Goal: Task Accomplishment & Management: Use online tool/utility

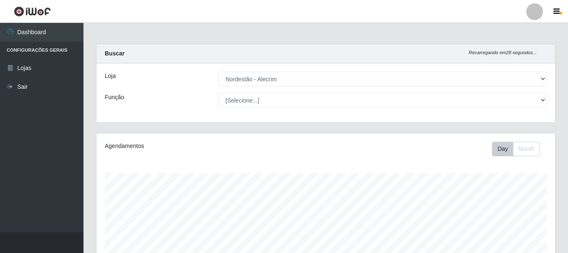
select select "453"
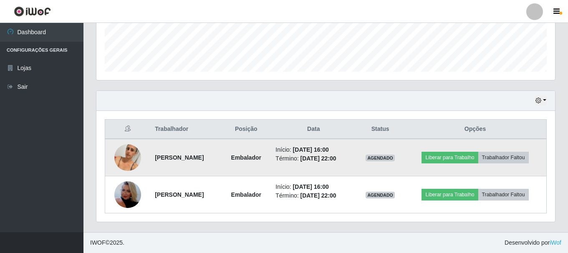
scroll to position [173, 458]
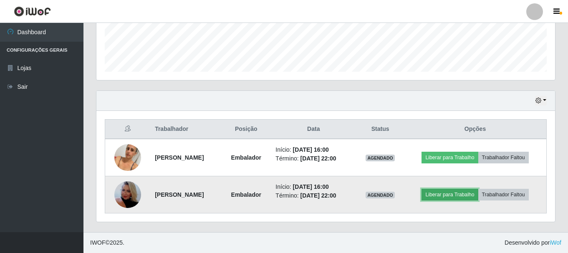
click at [466, 198] on button "Liberar para Trabalho" at bounding box center [449, 195] width 56 height 12
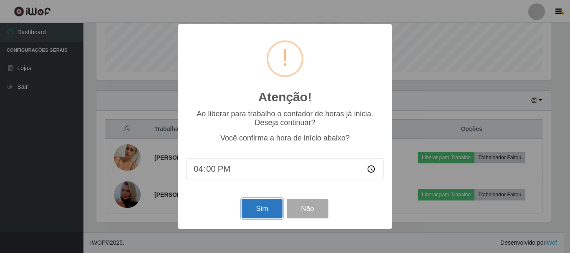
click at [271, 213] on button "Sim" at bounding box center [261, 209] width 40 height 20
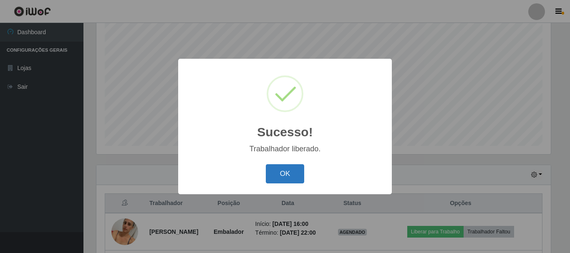
click at [279, 173] on button "OK" at bounding box center [285, 174] width 39 height 20
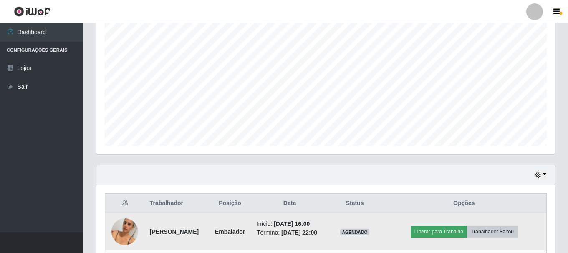
scroll to position [194, 0]
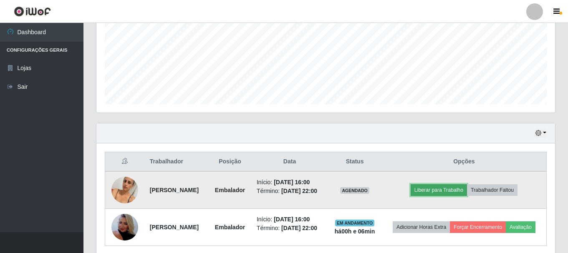
click at [467, 196] on button "Liberar para Trabalho" at bounding box center [438, 190] width 56 height 12
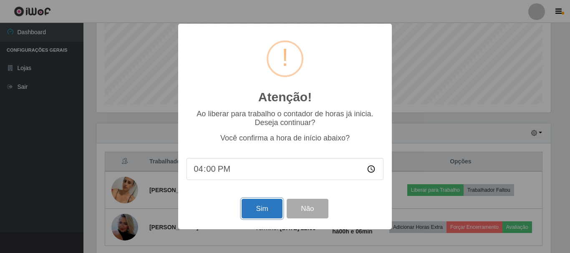
click at [264, 212] on button "Sim" at bounding box center [261, 209] width 40 height 20
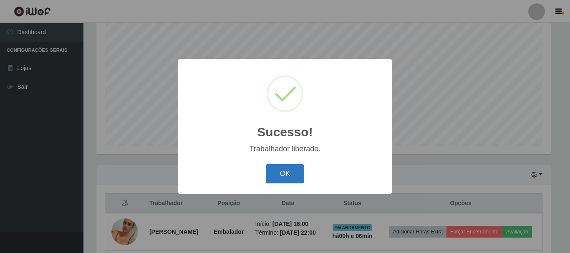
click at [293, 174] on button "OK" at bounding box center [285, 174] width 39 height 20
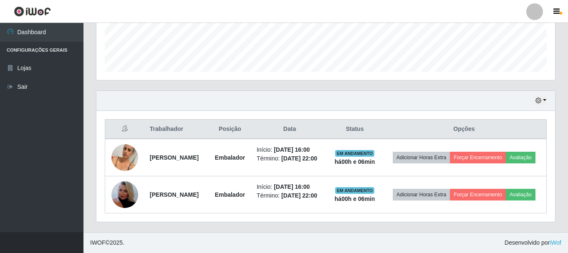
scroll to position [256, 0]
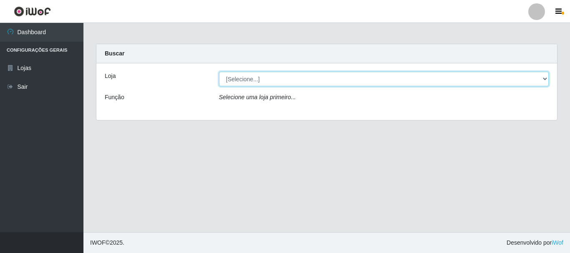
click at [546, 75] on select "[Selecione...] Nordestão - Alecrim" at bounding box center [384, 79] width 330 height 15
select select "453"
click at [219, 72] on select "[Selecione...] Nordestão - Alecrim" at bounding box center [384, 79] width 330 height 15
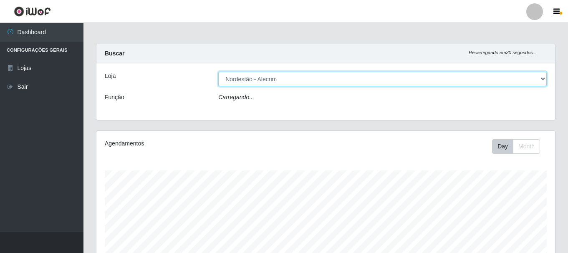
scroll to position [173, 458]
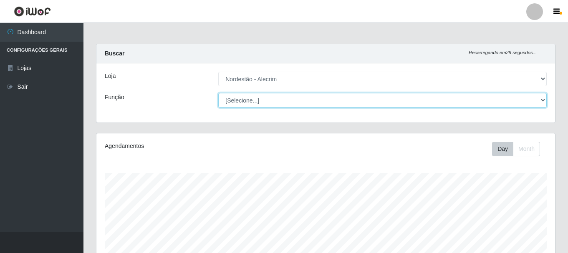
click at [536, 96] on select "[Selecione...] Balconista + Balconista de Padaria Balconista de Padaria ++ Emba…" at bounding box center [382, 100] width 328 height 15
select select "1"
click at [218, 93] on select "[Selecione...] Balconista + Balconista de Padaria Balconista de Padaria ++ Emba…" at bounding box center [382, 100] width 328 height 15
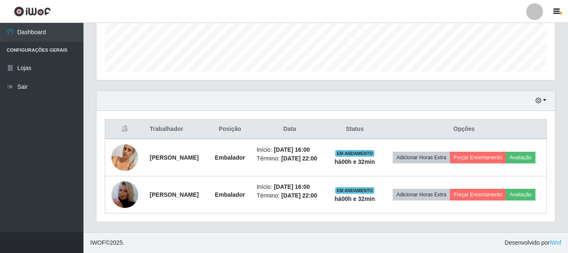
scroll to position [256, 0]
